Goal: Information Seeking & Learning: Learn about a topic

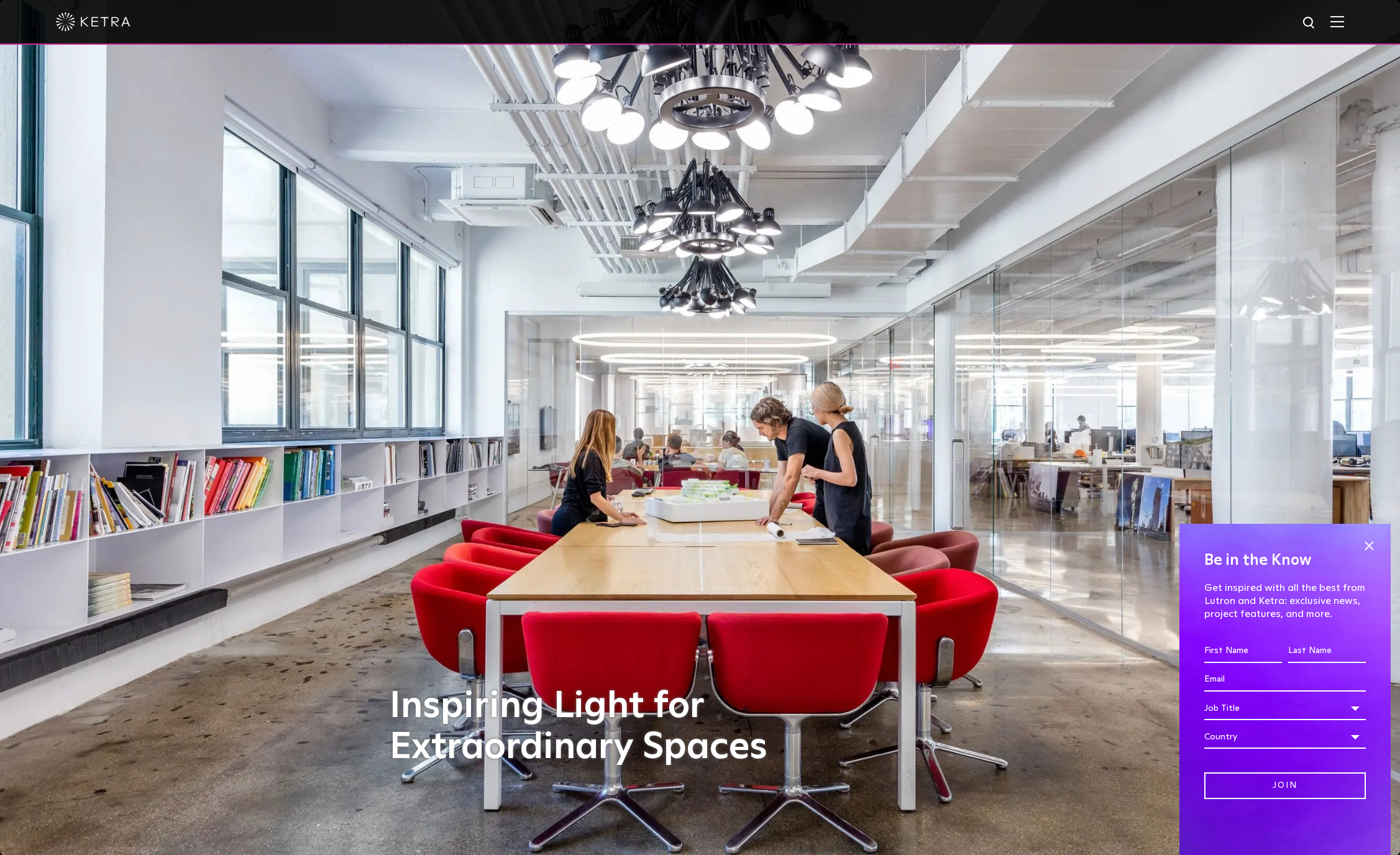
click at [100, 31] on img at bounding box center [92, 22] width 74 height 19
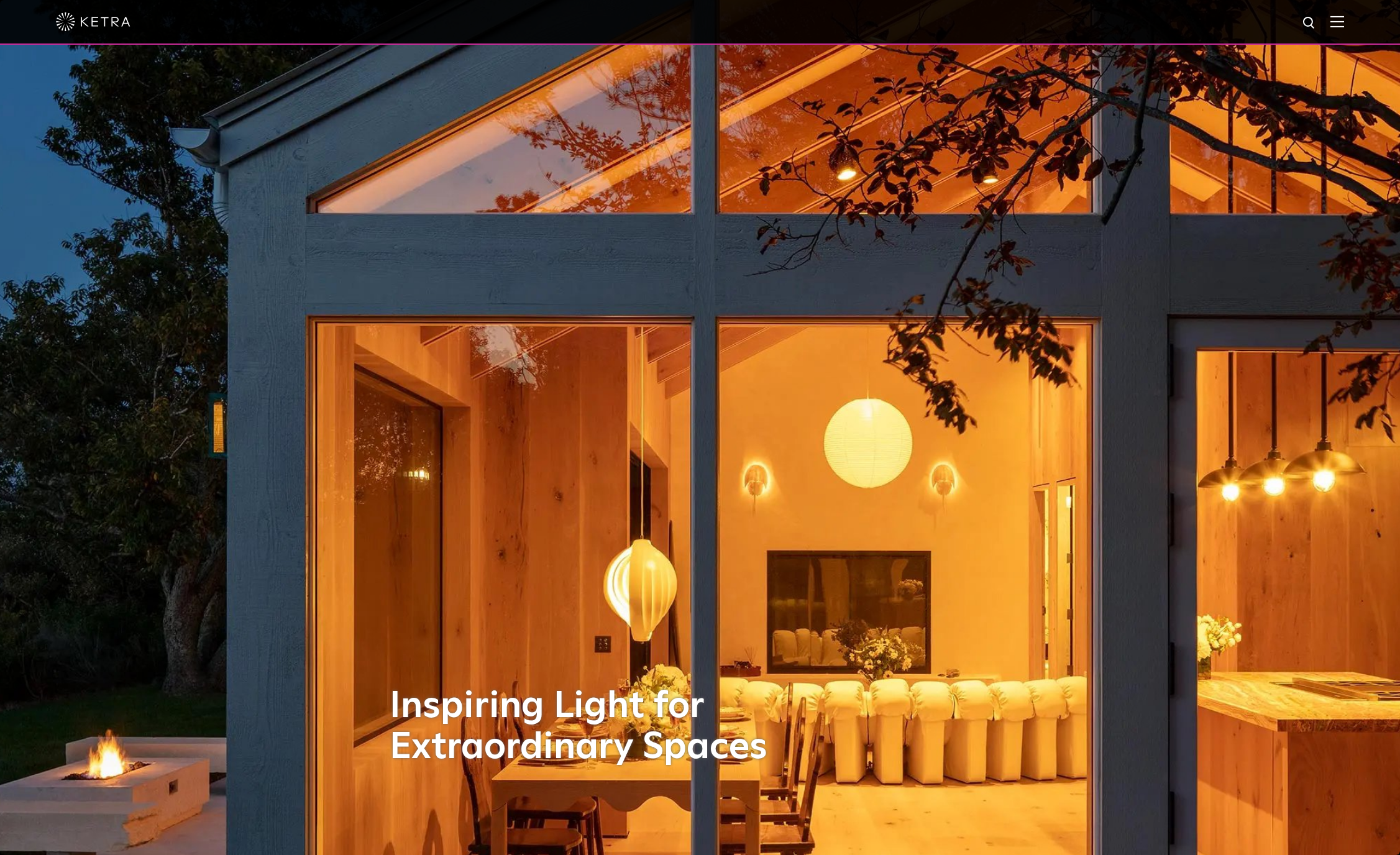
click at [1334, 32] on div at bounding box center [700, 22] width 1288 height 44
click at [1334, 24] on img at bounding box center [1338, 22] width 14 height 12
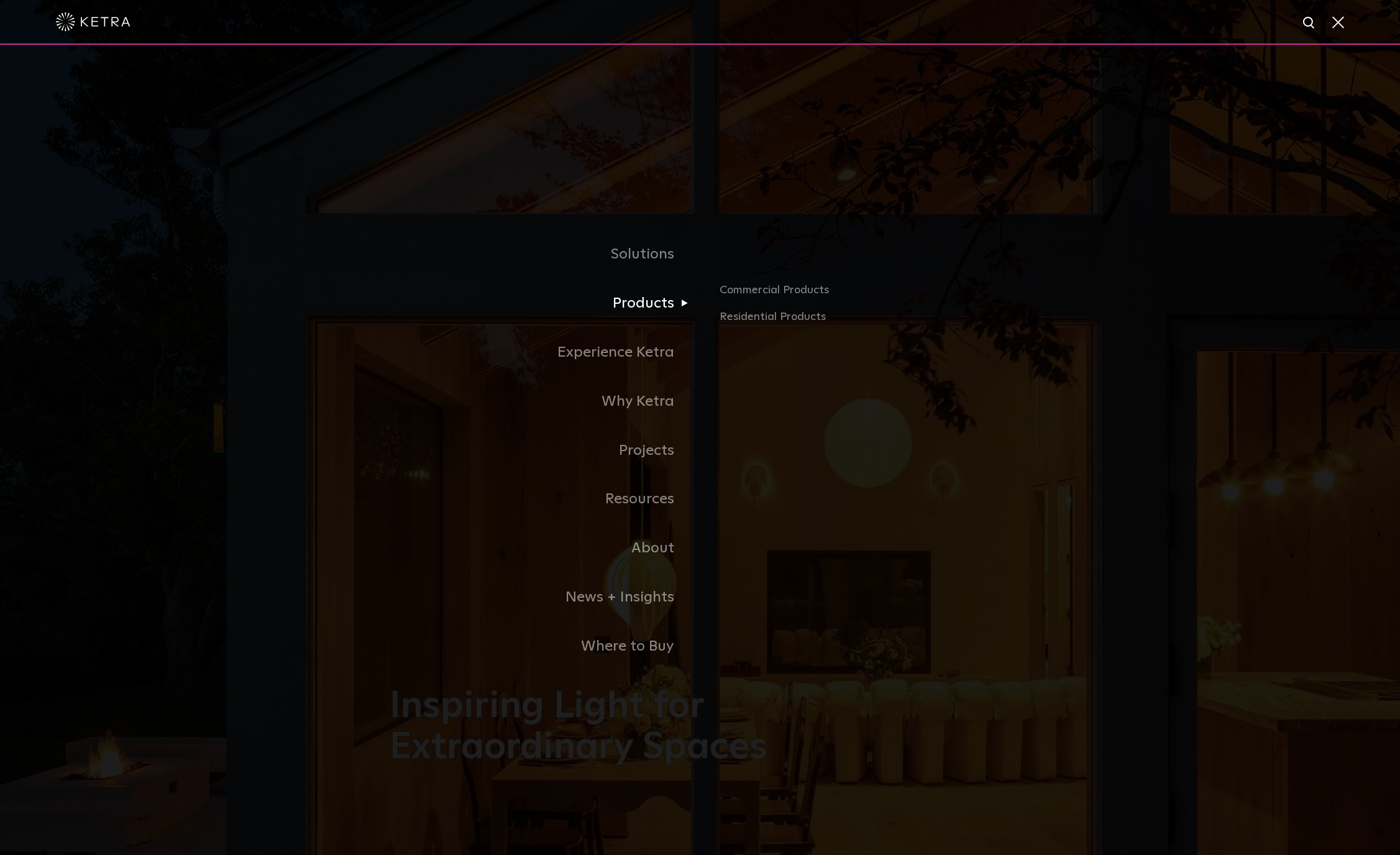
click at [659, 296] on link "Products" at bounding box center [545, 303] width 310 height 49
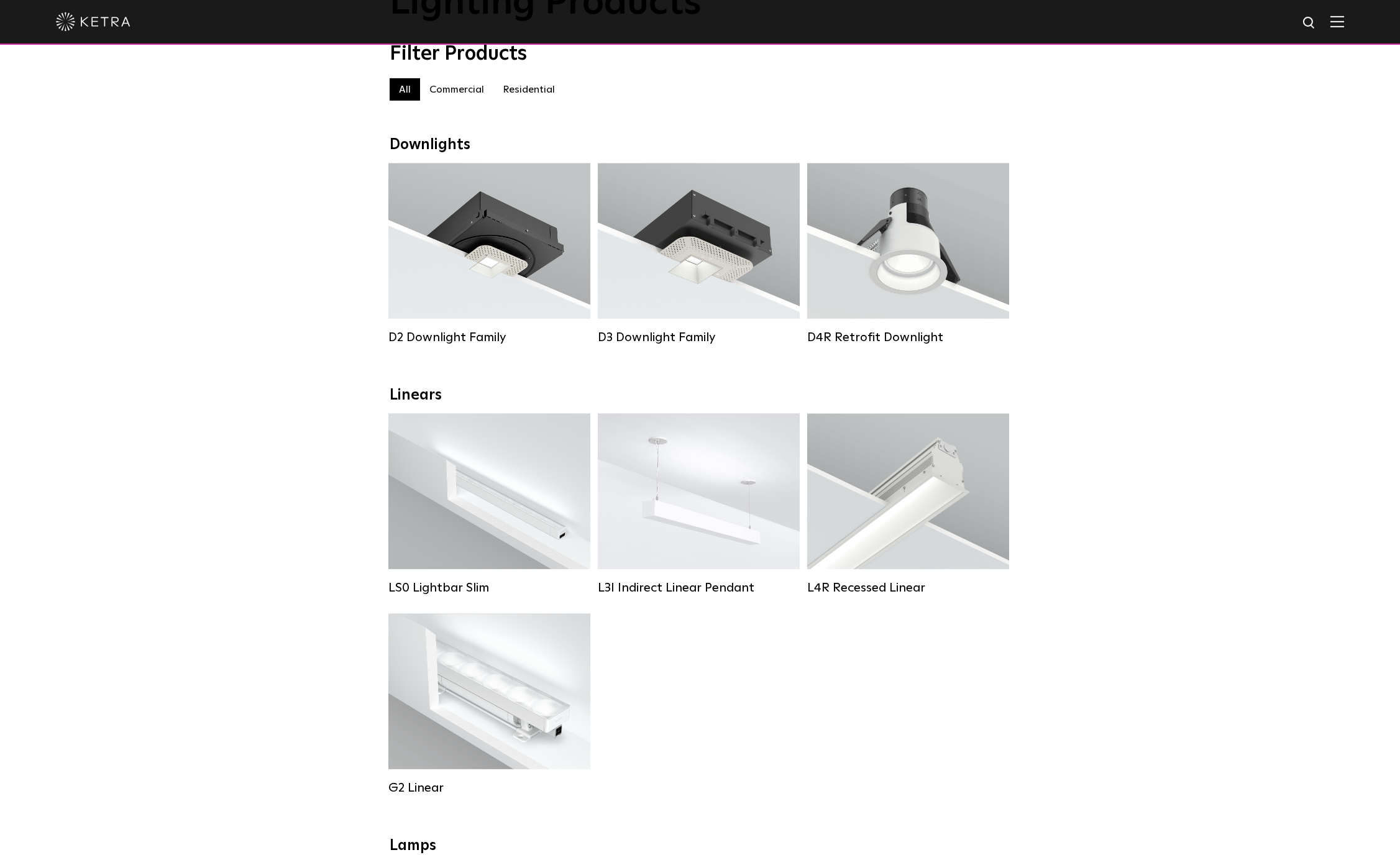
scroll to position [127, 0]
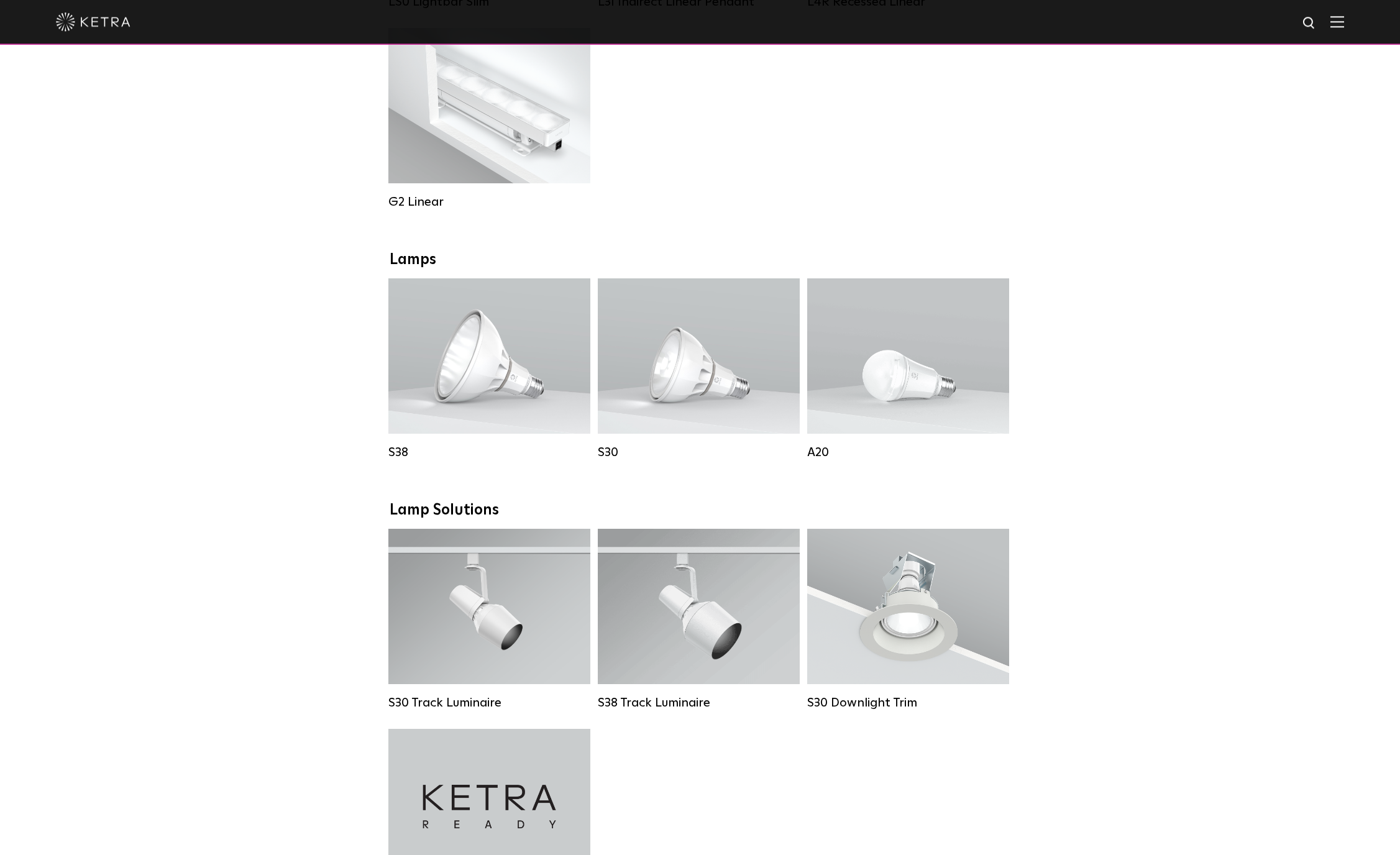
scroll to position [697, 0]
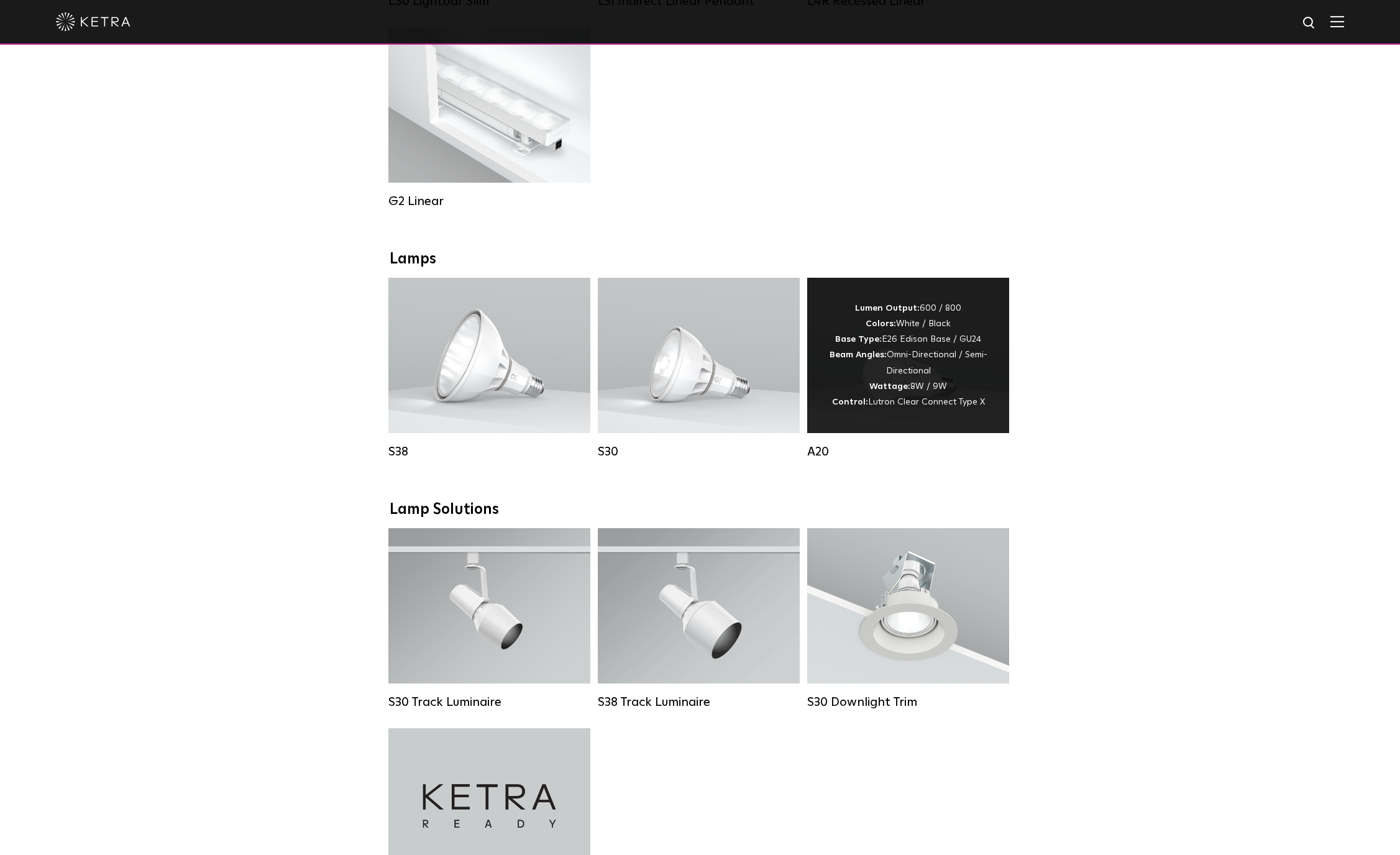
click at [983, 391] on div "Lumen Output: 600 / 800 Colors: White / Black Base Type: E26 Edison Base / GU24…" at bounding box center [908, 355] width 165 height 110
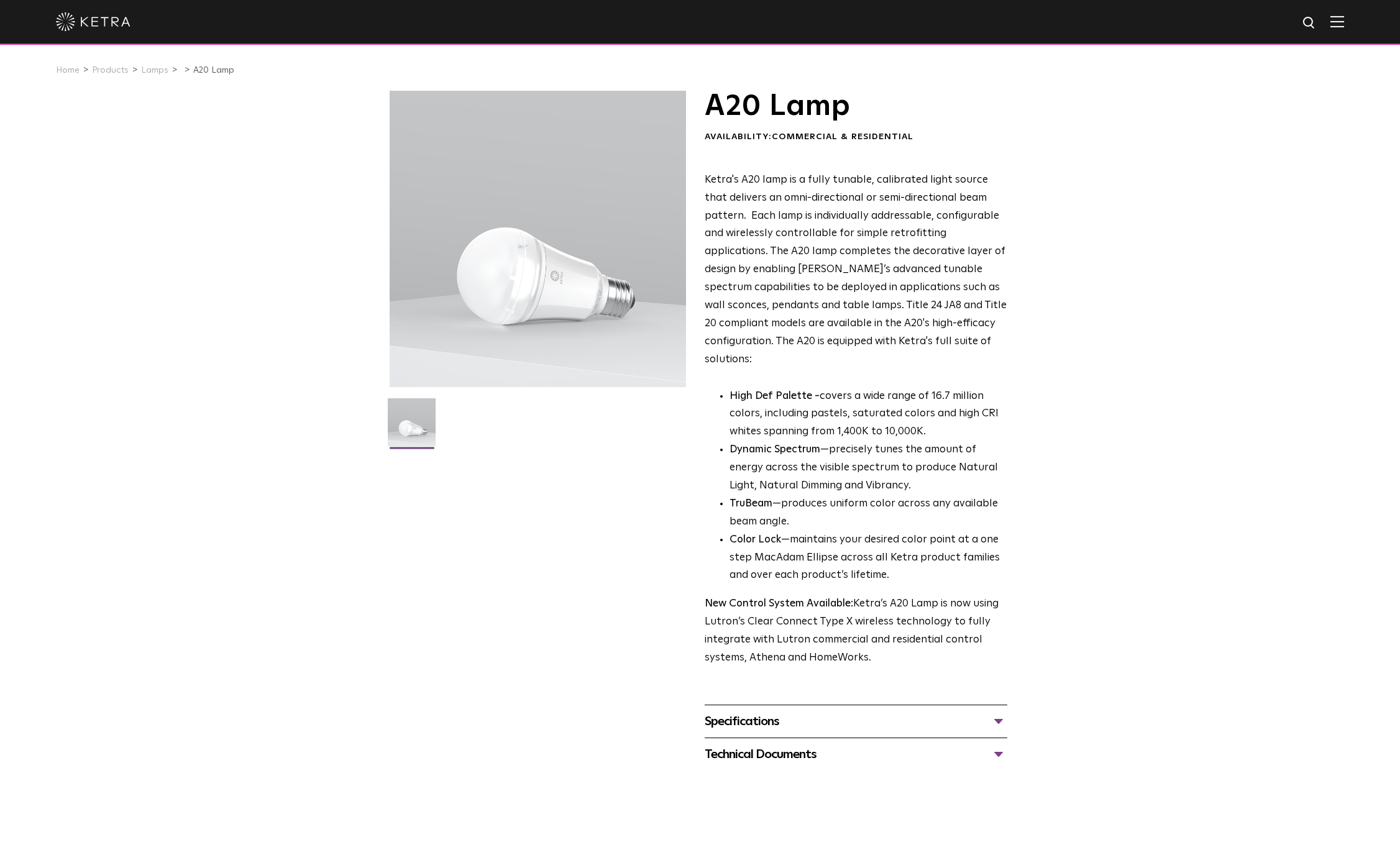
click at [68, 411] on div "A20 Lamp Availability: Commercial & Residential Ketra's A20 lamp is a fully tun…" at bounding box center [700, 431] width 1400 height 680
